Goal: Navigation & Orientation: Find specific page/section

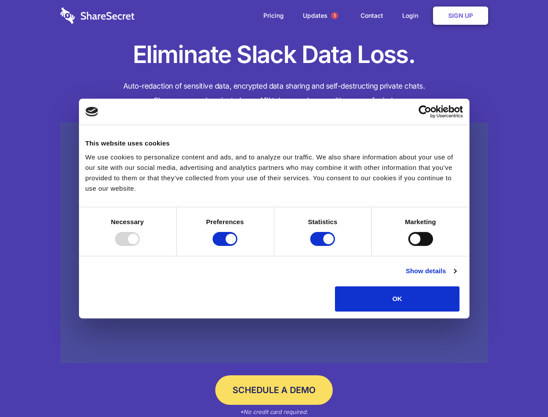
click at [140, 246] on div at bounding box center [127, 239] width 25 height 14
click at [238, 246] on input "Preferences" at bounding box center [225, 239] width 25 height 14
checkbox input "false"
click at [324, 246] on input "Statistics" at bounding box center [322, 239] width 25 height 14
checkbox input "false"
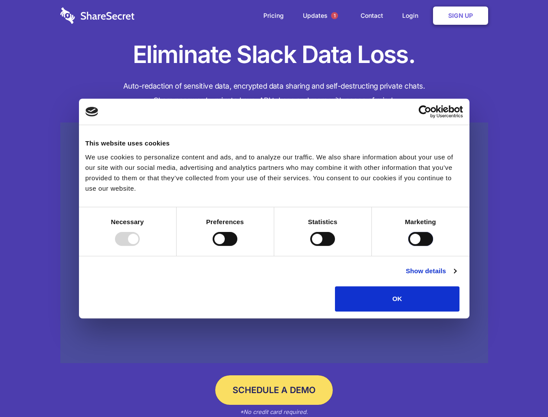
click at [409, 246] on input "Marketing" at bounding box center [421, 239] width 25 height 14
checkbox input "true"
click at [456, 276] on link "Show details" at bounding box center [431, 271] width 50 height 10
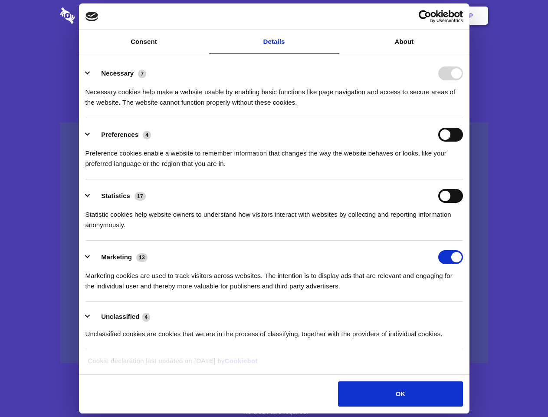
click at [463, 118] on li "Necessary 7 Necessary cookies help make a website usable by enabling basic func…" at bounding box center [275, 87] width 378 height 61
click at [334, 16] on span "1" at bounding box center [334, 15] width 7 height 7
